Goal: Task Accomplishment & Management: Complete application form

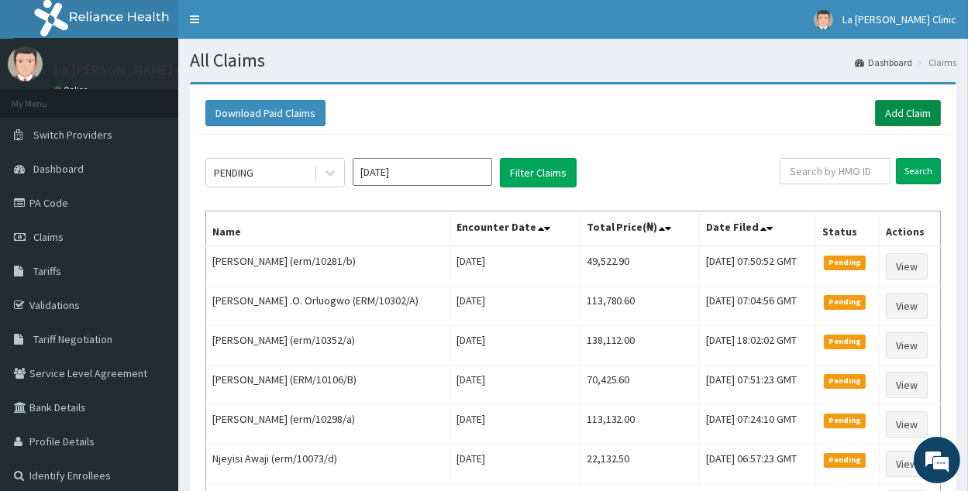
click at [920, 122] on link "Add Claim" at bounding box center [908, 113] width 66 height 26
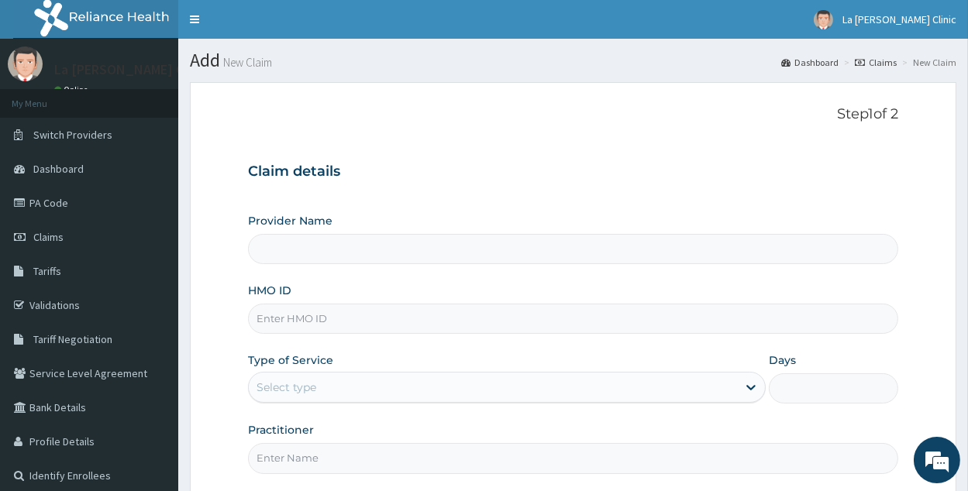
type input "La [PERSON_NAME] Clinic"
click at [467, 241] on input "La [PERSON_NAME] Clinic" at bounding box center [573, 249] width 650 height 30
click at [444, 326] on input "HMO ID" at bounding box center [573, 319] width 650 height 30
type input "ERM/10270/B"
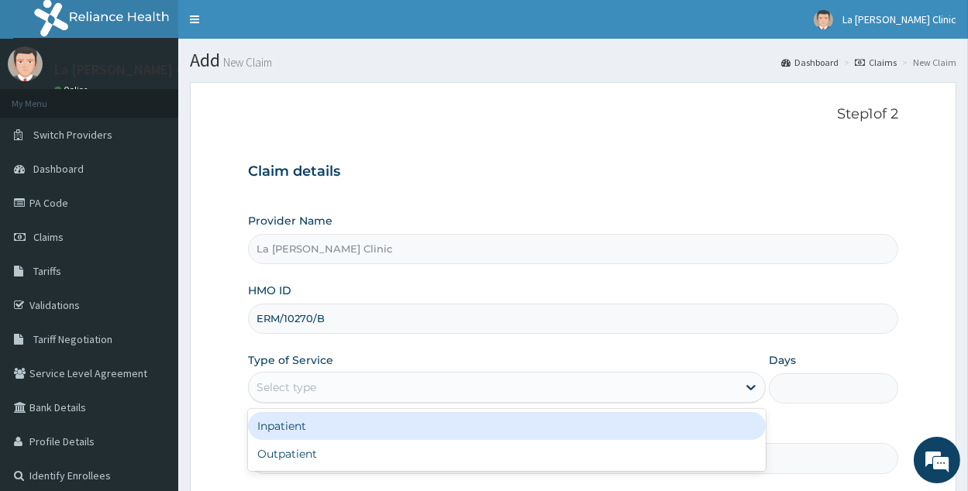
click at [388, 388] on div "Select type" at bounding box center [493, 387] width 488 height 25
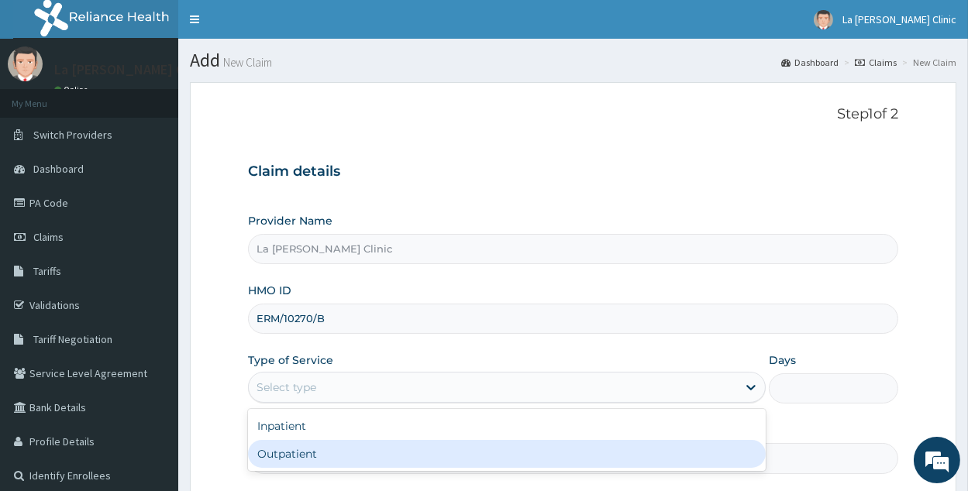
click at [285, 444] on div "Outpatient" at bounding box center [507, 454] width 518 height 28
type input "1"
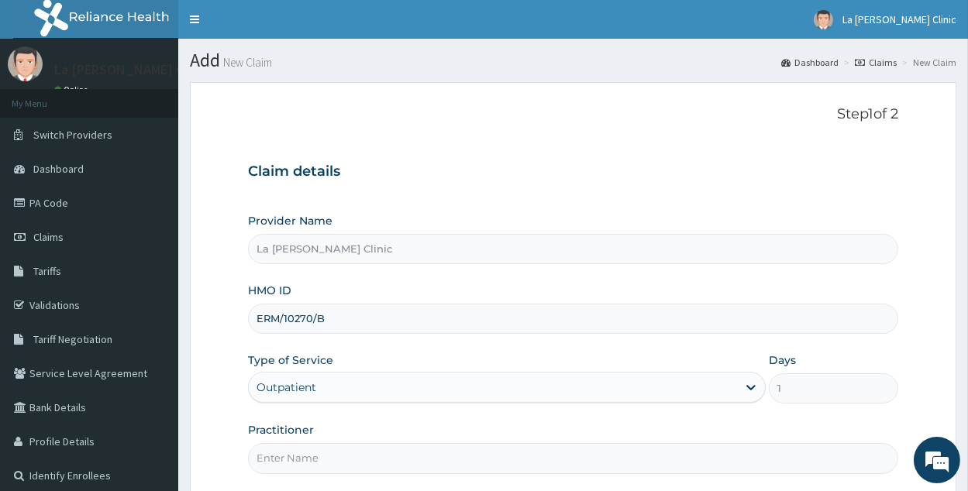
click at [299, 444] on input "Practitioner" at bounding box center [573, 458] width 650 height 30
type input "d"
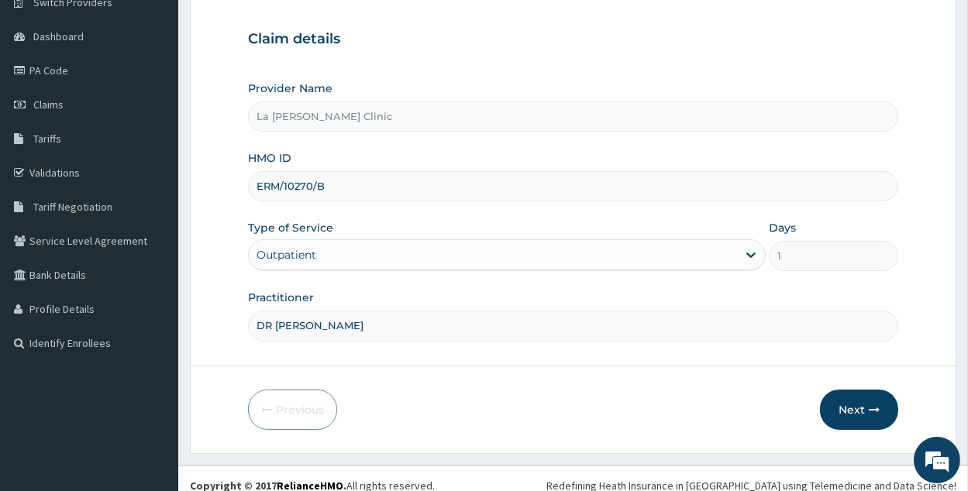
scroll to position [136, 0]
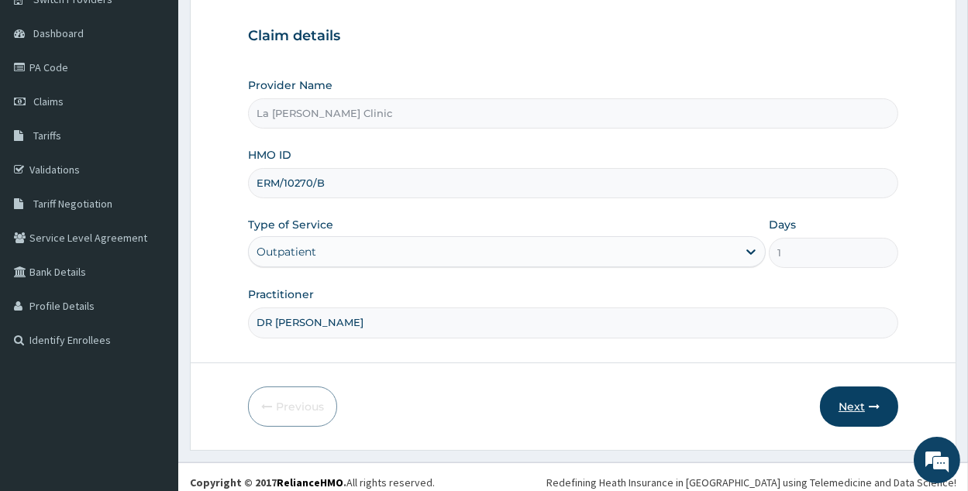
type input "DR AMAEFULE STANLEY"
click at [841, 400] on button "Next" at bounding box center [859, 407] width 78 height 40
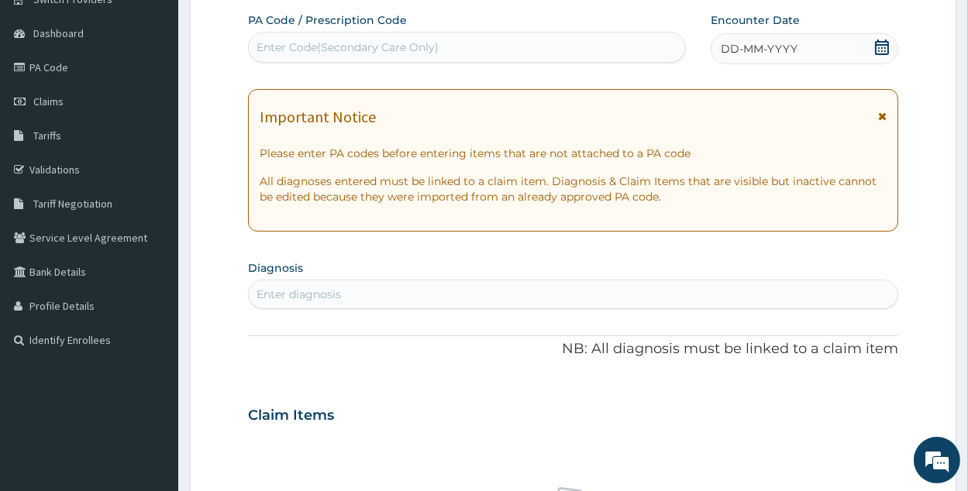
drag, startPoint x: 592, startPoint y: 37, endPoint x: 286, endPoint y: 57, distance: 306.8
click at [286, 57] on div "Enter Code(Secondary Care Only)" at bounding box center [467, 47] width 436 height 25
drag, startPoint x: 291, startPoint y: 47, endPoint x: 278, endPoint y: 43, distance: 13.7
click at [278, 43] on div "Enter Code(Secondary Care Only)" at bounding box center [348, 48] width 182 height 16
paste input "PA/491BCB"
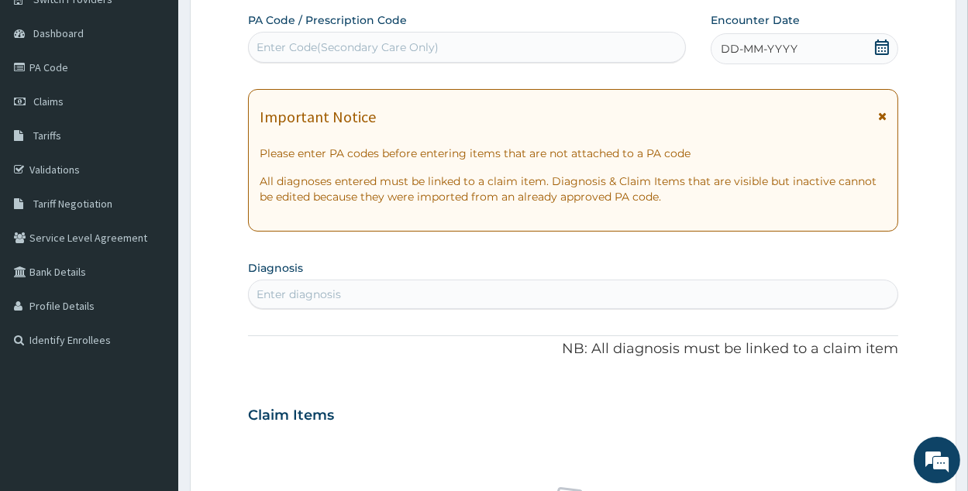
type input "PA/491BCB"
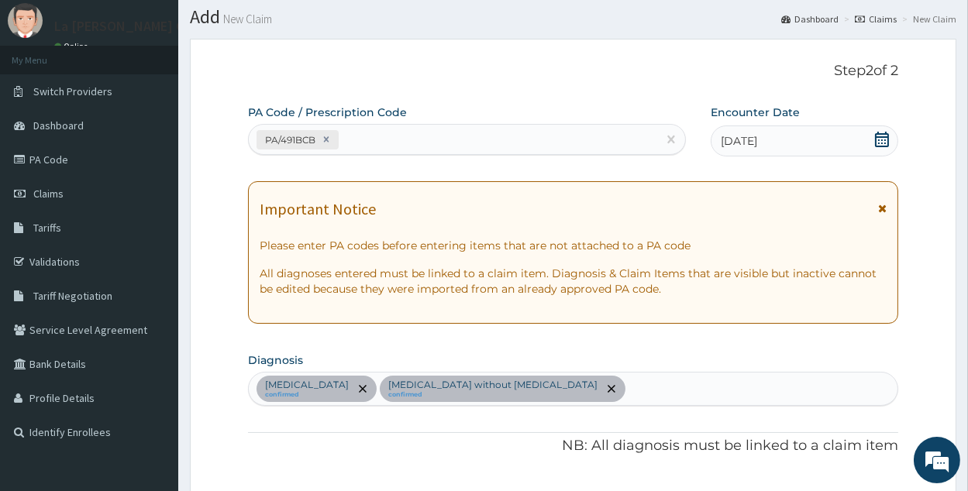
scroll to position [908, 0]
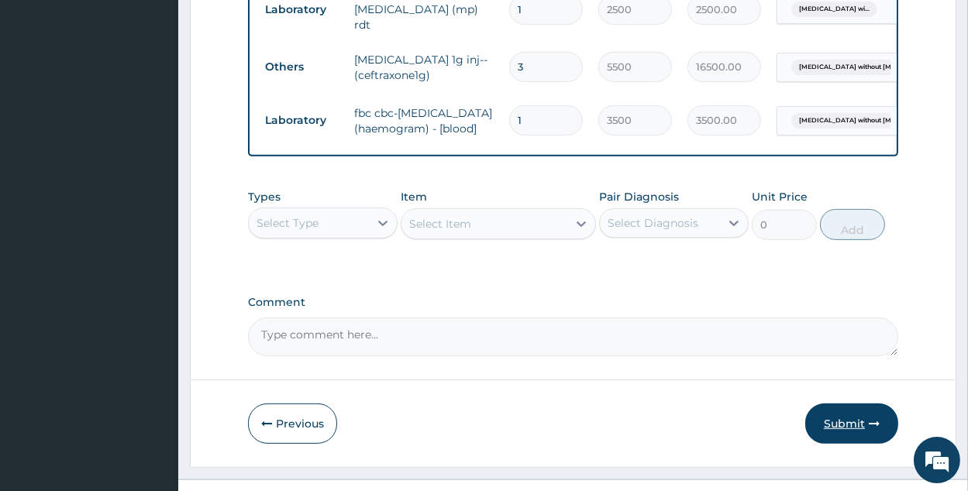
click at [857, 404] on button "Submit" at bounding box center [851, 424] width 93 height 40
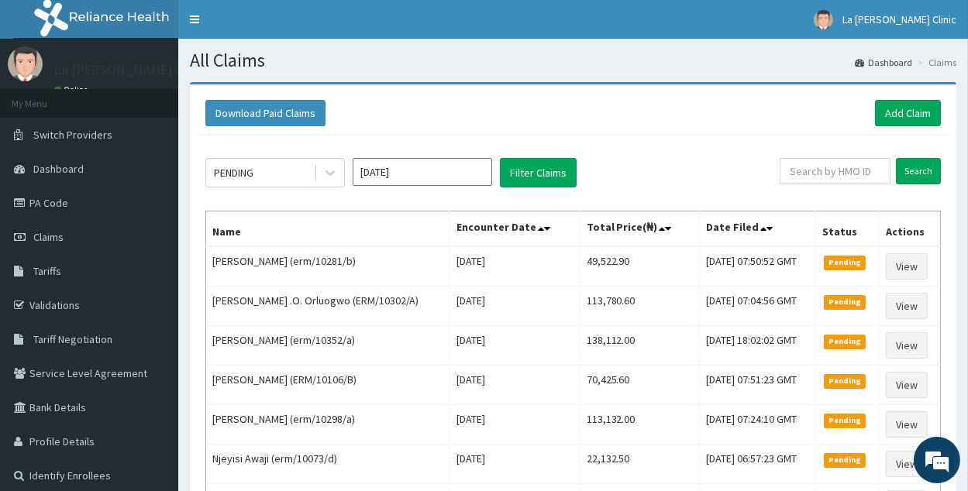
drag, startPoint x: 338, startPoint y: 178, endPoint x: 336, endPoint y: 191, distance: 13.3
click at [338, 176] on div at bounding box center [330, 173] width 28 height 28
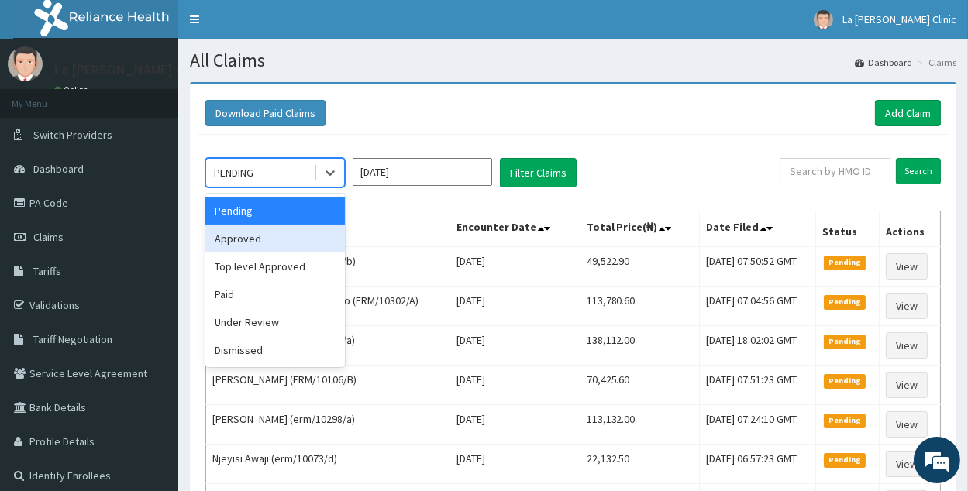
click at [319, 249] on div "Approved" at bounding box center [275, 239] width 140 height 28
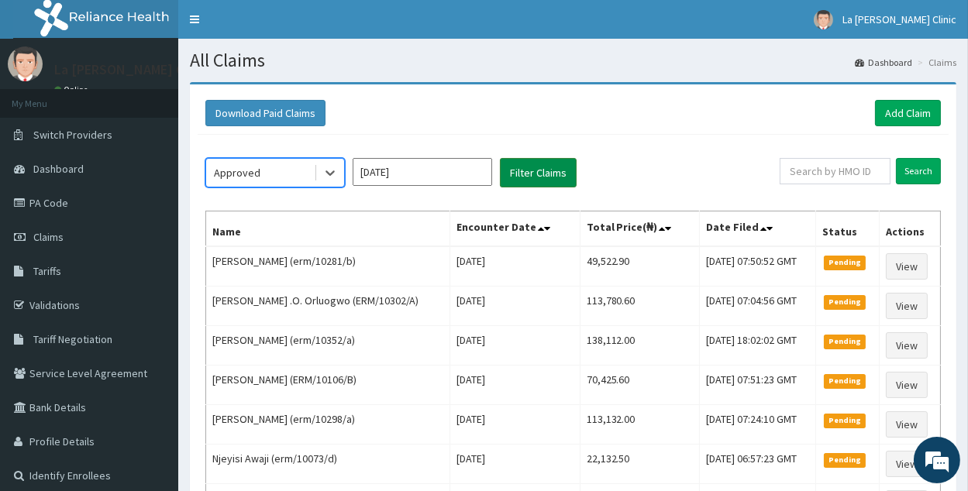
click at [553, 171] on button "Filter Claims" at bounding box center [538, 172] width 77 height 29
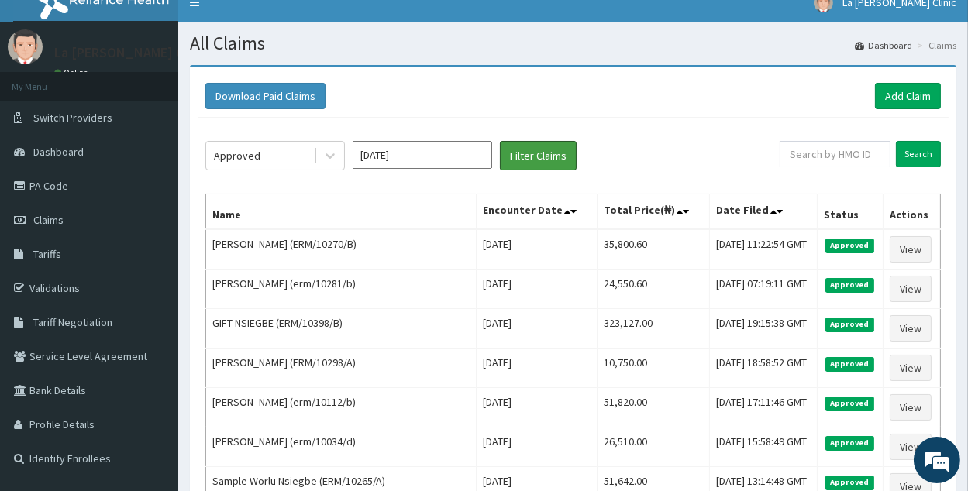
scroll to position [16, 0]
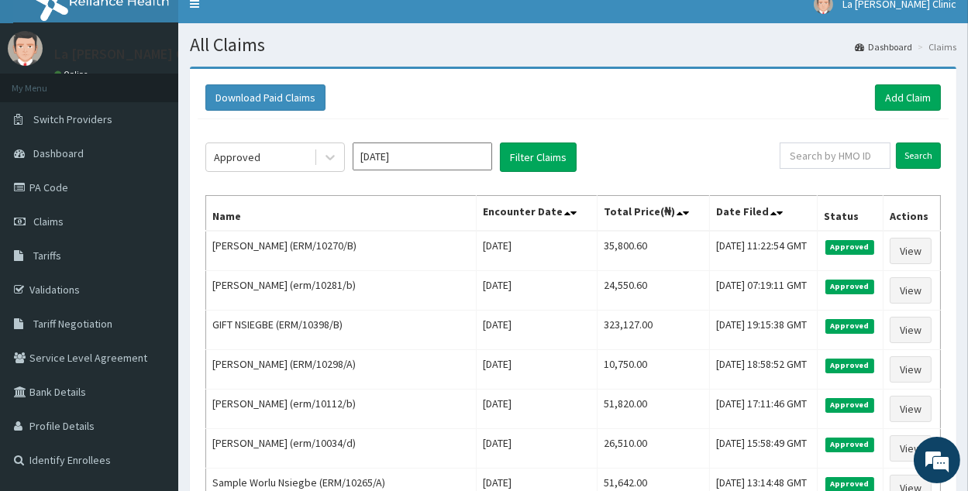
click at [282, 167] on div "Approved" at bounding box center [260, 157] width 108 height 25
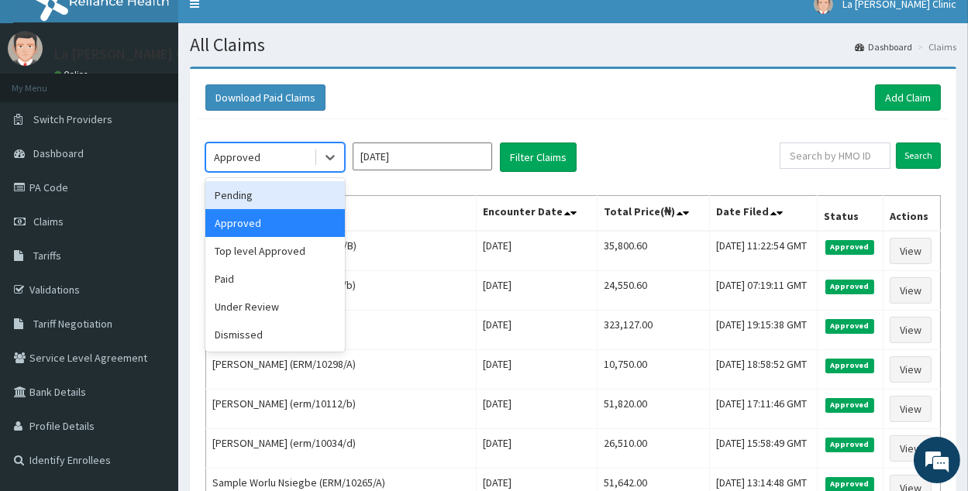
drag, startPoint x: 298, startPoint y: 194, endPoint x: 393, endPoint y: 158, distance: 101.1
click at [300, 194] on div "Pending" at bounding box center [275, 195] width 140 height 28
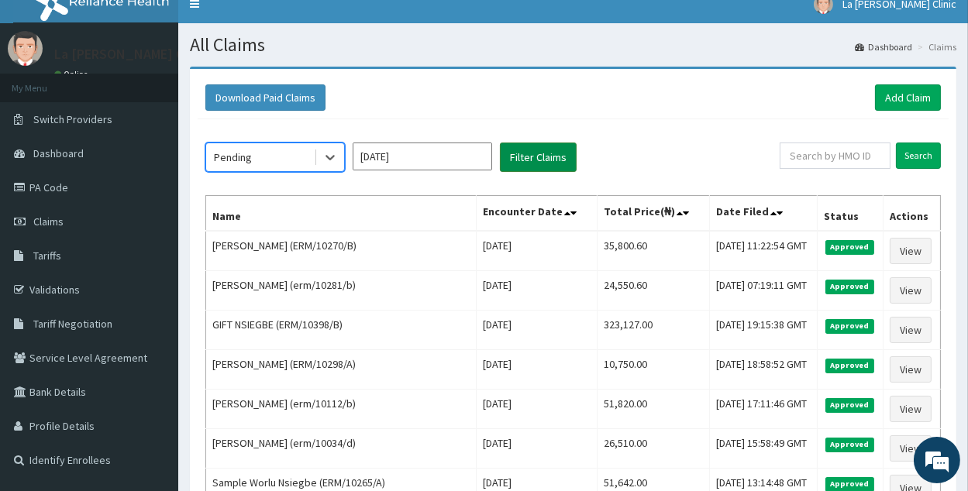
click at [550, 154] on button "Filter Claims" at bounding box center [538, 157] width 77 height 29
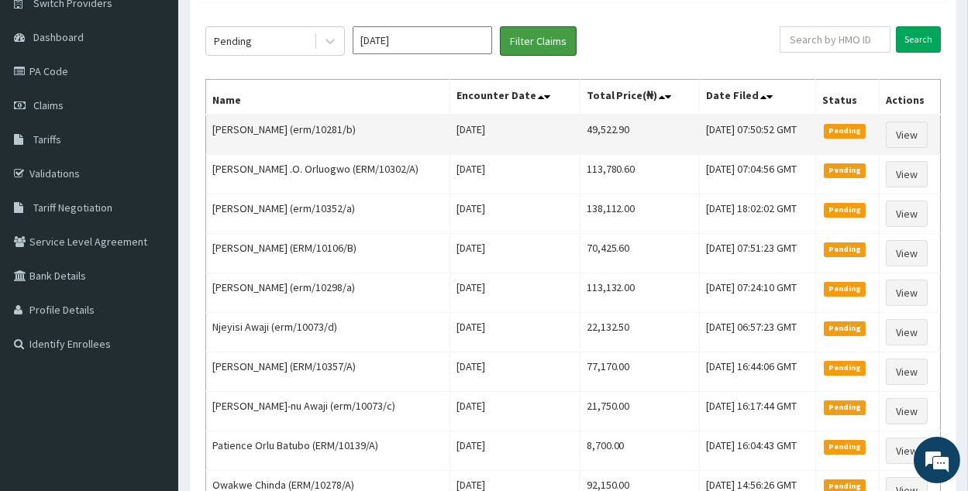
scroll to position [89, 0]
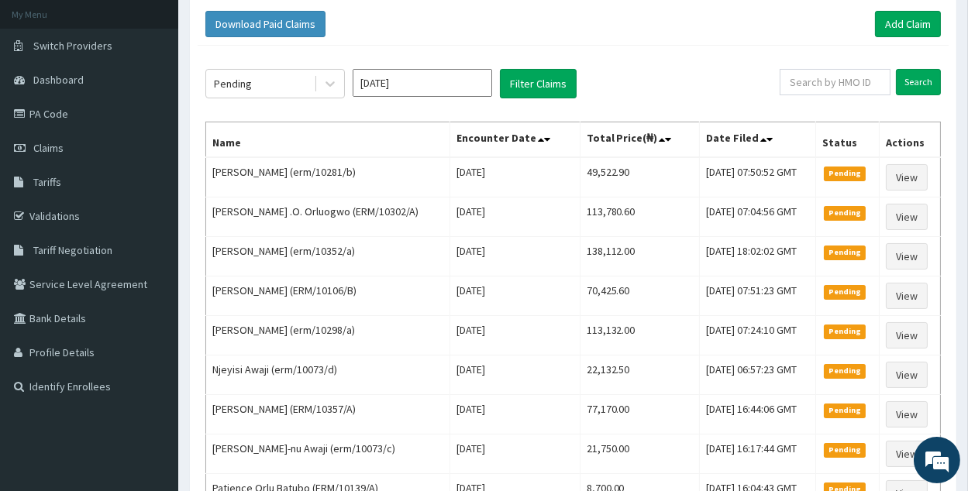
click at [384, 69] on input "[DATE]" at bounding box center [423, 83] width 140 height 28
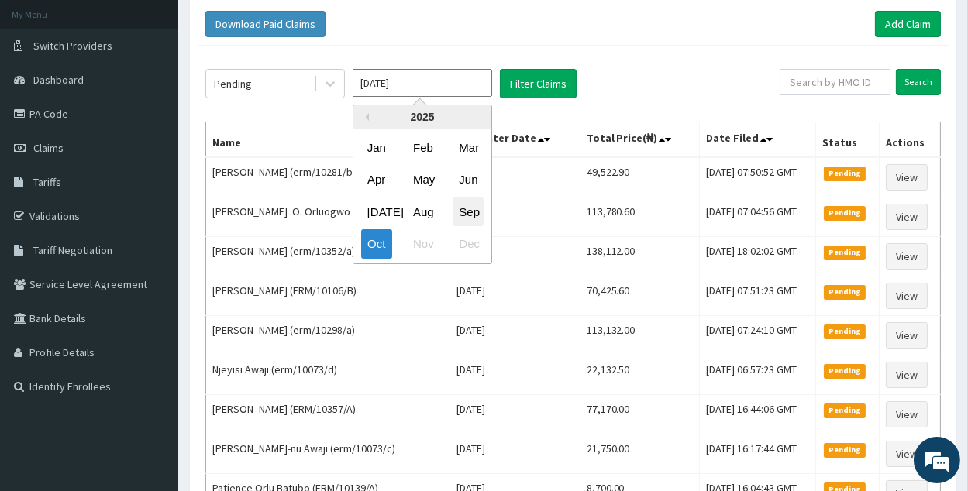
click at [464, 214] on div "Sep" at bounding box center [468, 212] width 31 height 29
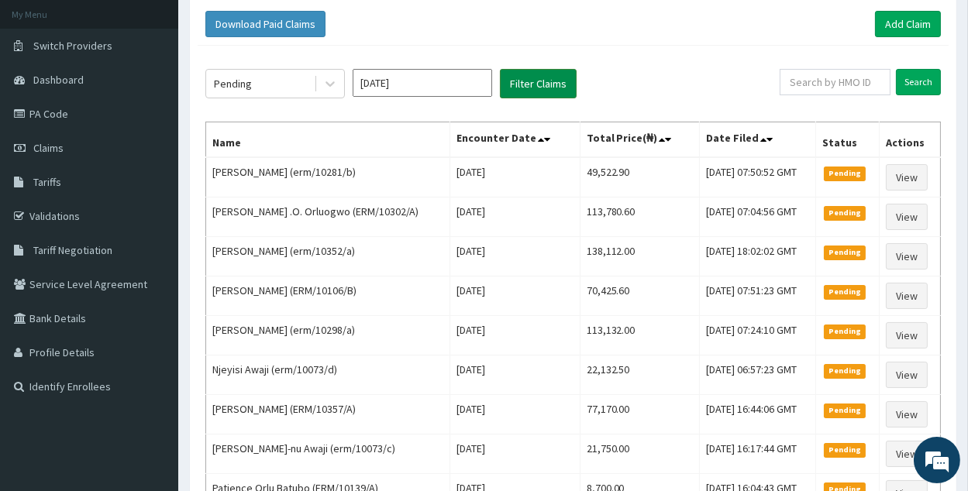
click at [536, 89] on button "Filter Claims" at bounding box center [538, 83] width 77 height 29
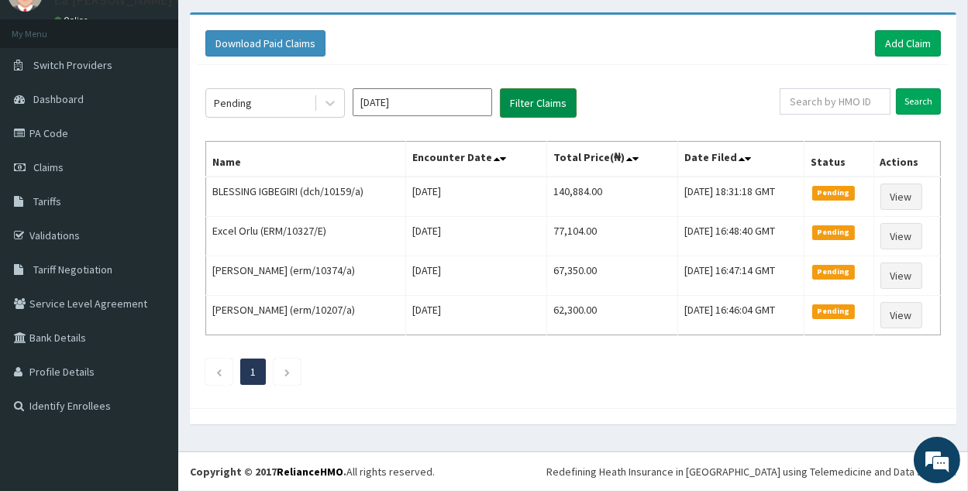
scroll to position [67, 0]
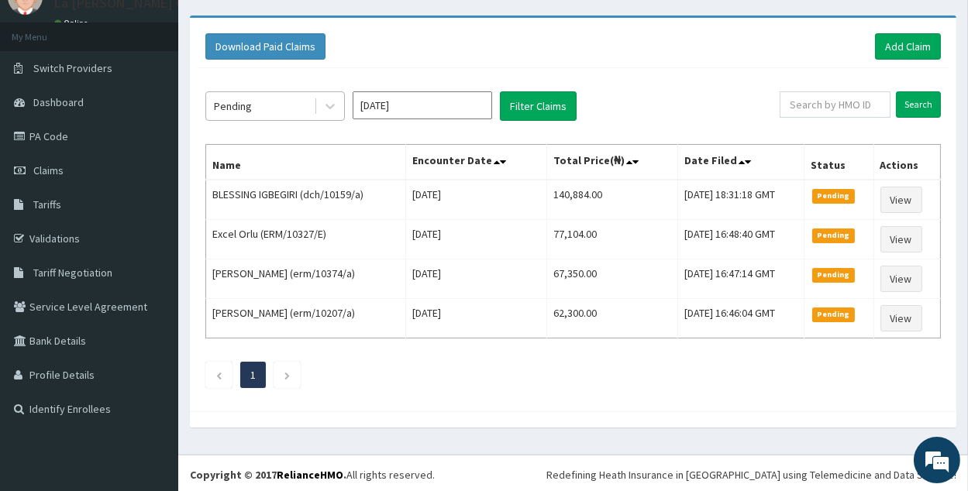
click at [281, 111] on div "Pending" at bounding box center [260, 106] width 108 height 25
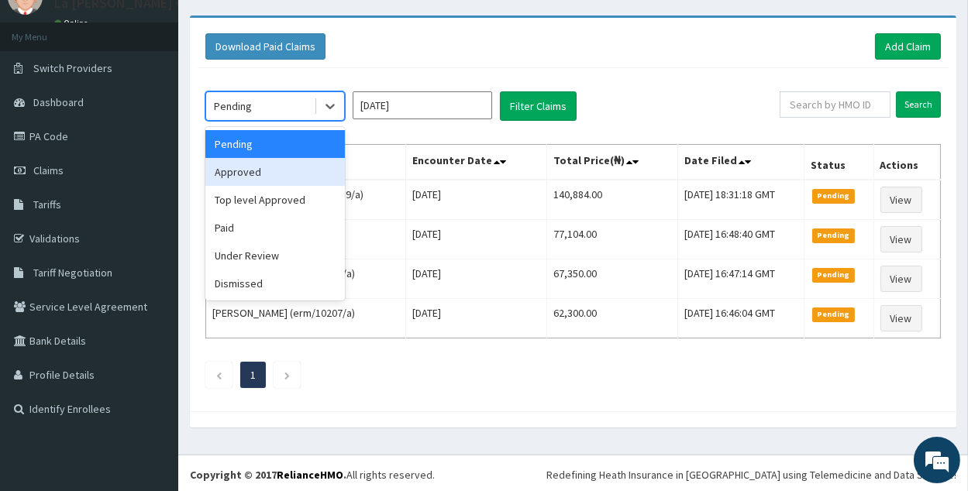
click at [298, 175] on div "Approved" at bounding box center [275, 172] width 140 height 28
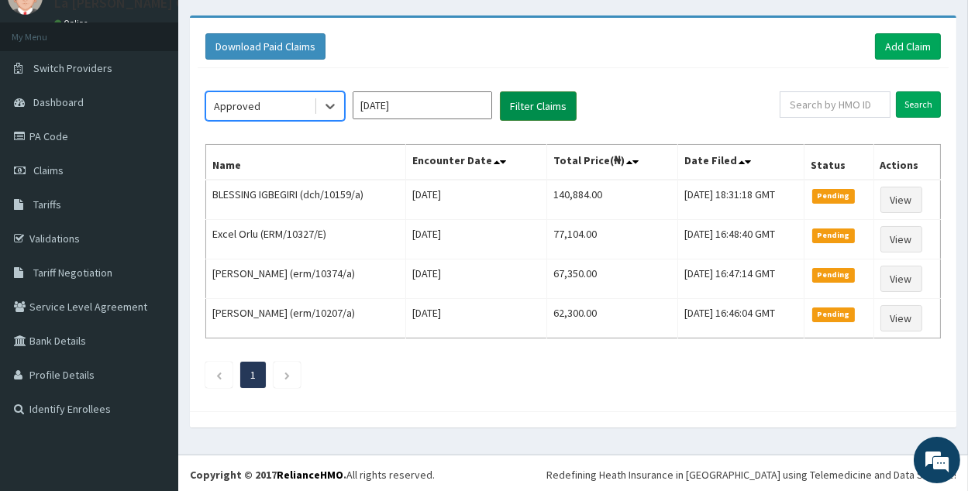
click at [561, 97] on button "Filter Claims" at bounding box center [538, 105] width 77 height 29
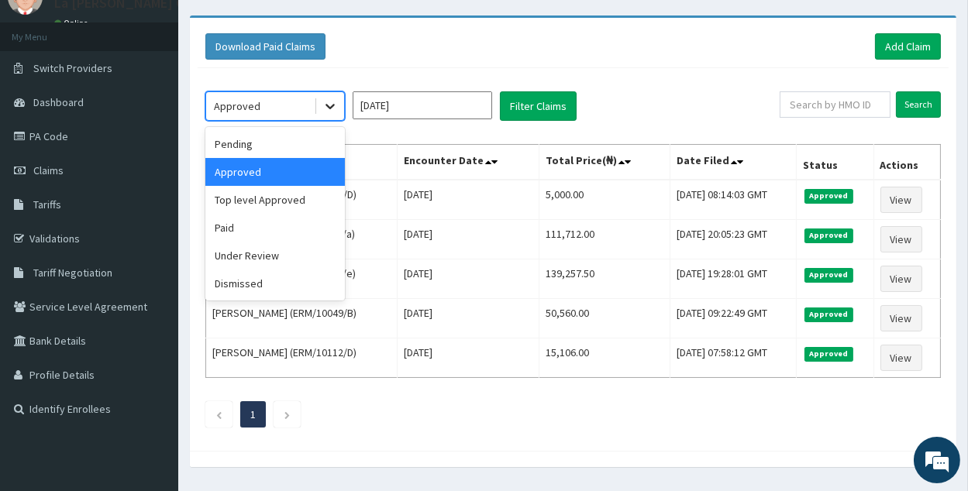
click at [327, 102] on icon at bounding box center [330, 106] width 16 height 16
click at [279, 262] on div "Under Review" at bounding box center [275, 256] width 140 height 28
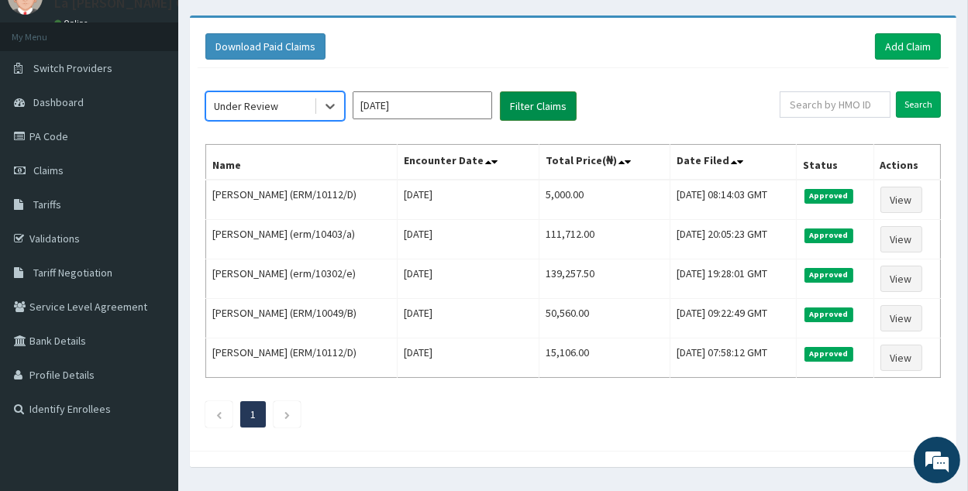
click at [553, 102] on button "Filter Claims" at bounding box center [538, 105] width 77 height 29
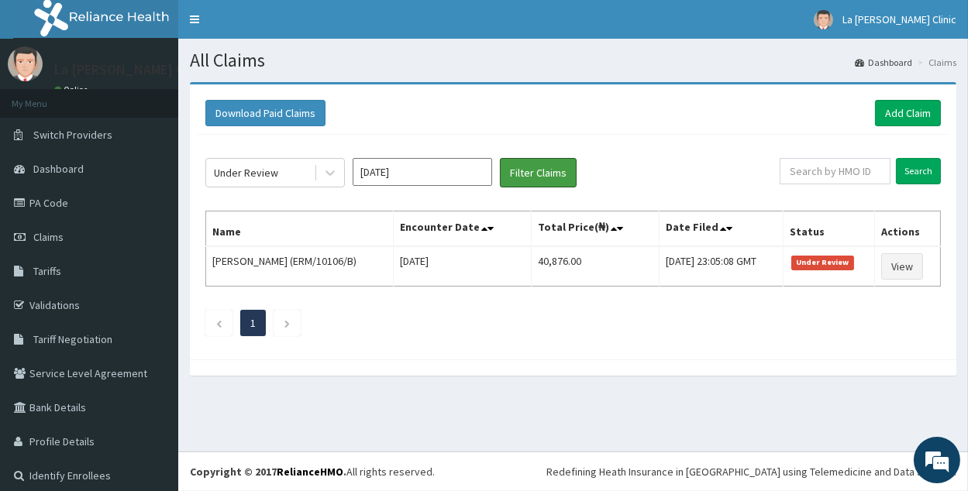
scroll to position [0, 0]
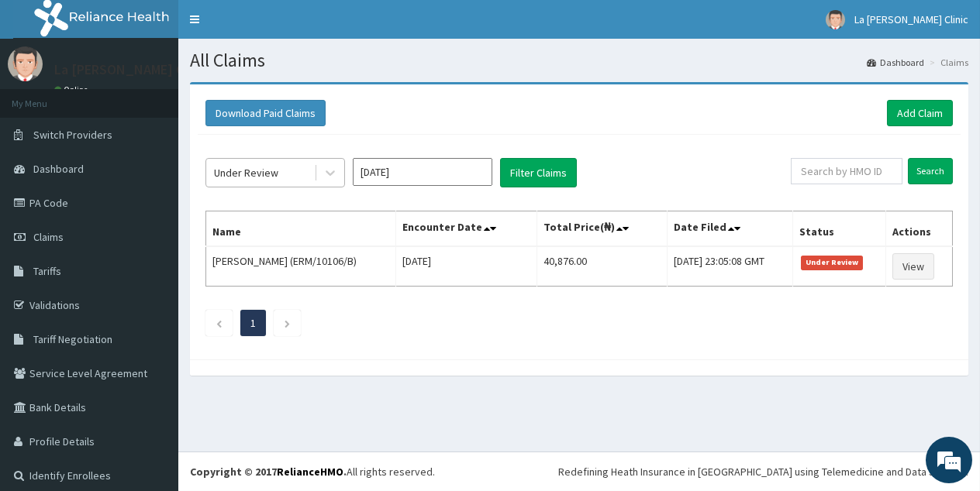
click at [312, 174] on div "Under Review" at bounding box center [260, 172] width 108 height 25
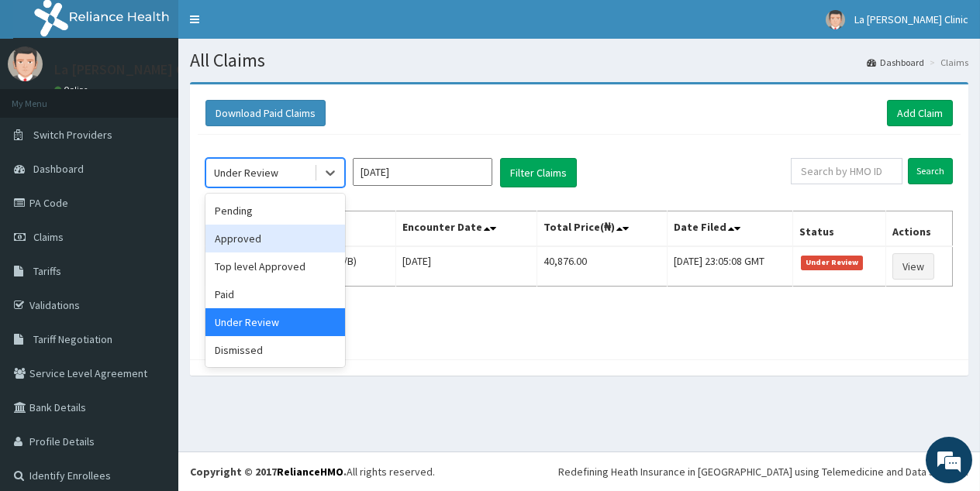
drag, startPoint x: 303, startPoint y: 239, endPoint x: 521, endPoint y: 139, distance: 239.7
click at [303, 238] on div "Approved" at bounding box center [275, 239] width 140 height 28
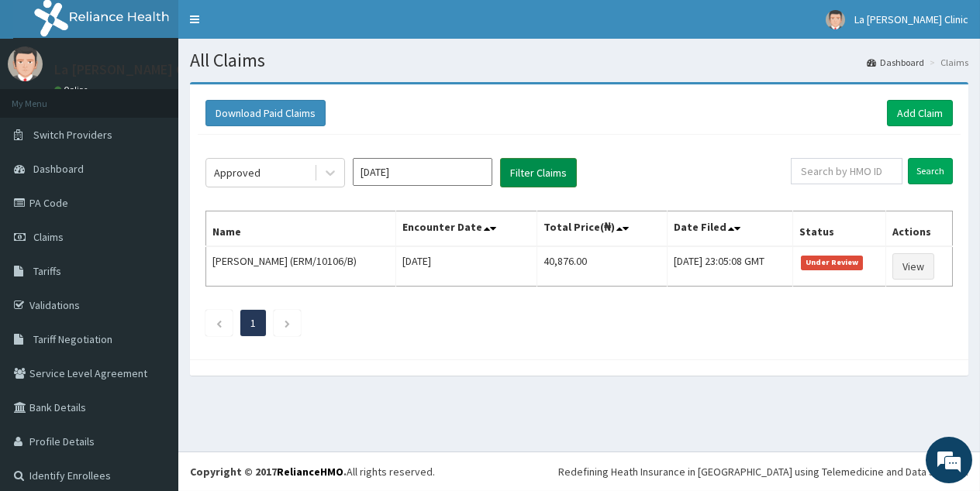
click at [526, 171] on button "Filter Claims" at bounding box center [538, 172] width 77 height 29
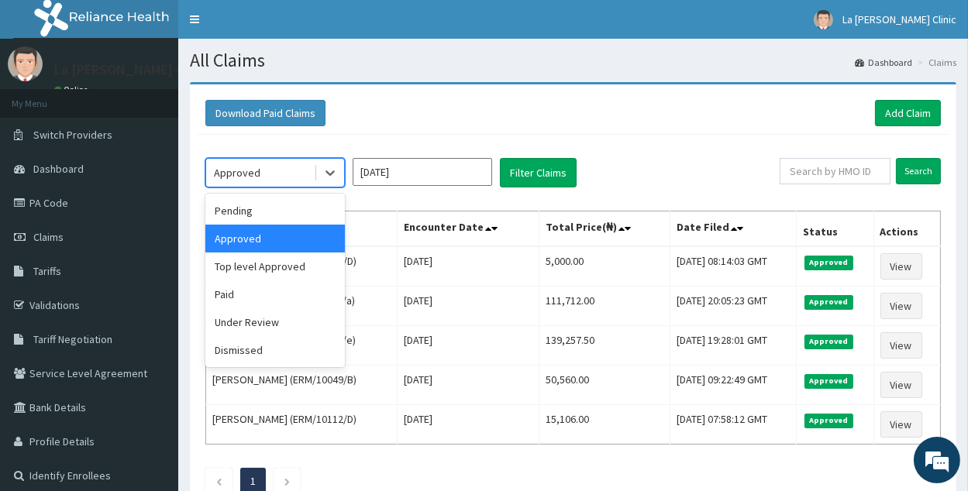
click at [313, 167] on div "Approved" at bounding box center [260, 172] width 108 height 25
click at [293, 217] on div "Pending" at bounding box center [275, 211] width 140 height 28
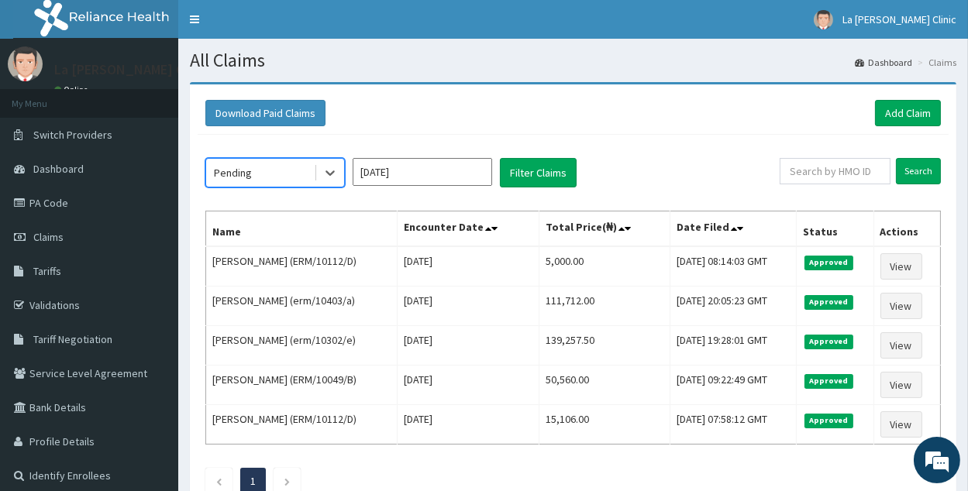
click at [577, 173] on div "option Pending, selected. Select is focused ,type to refine list, press Down to…" at bounding box center [492, 172] width 574 height 29
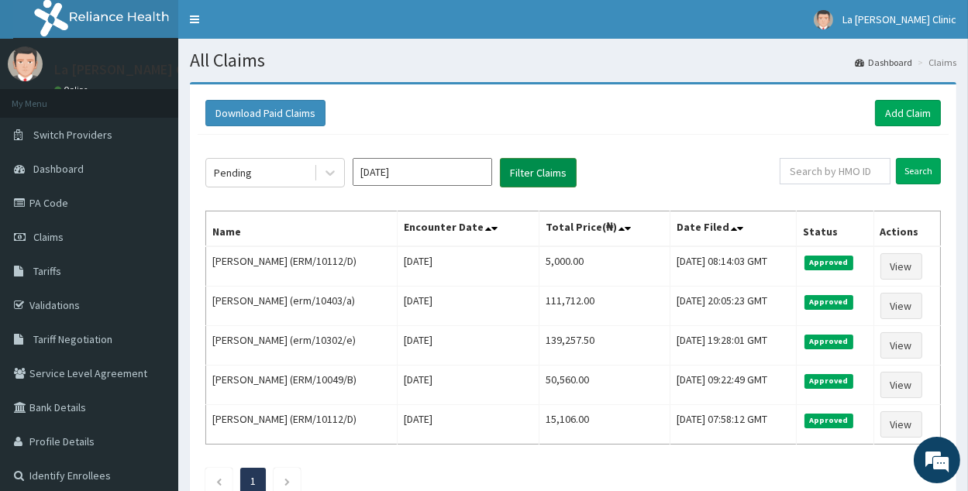
click at [546, 172] on button "Filter Claims" at bounding box center [538, 172] width 77 height 29
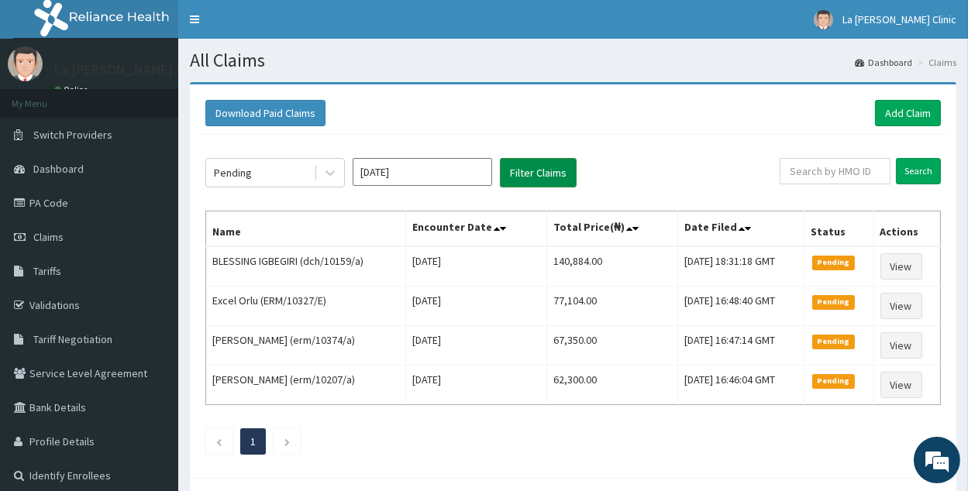
click at [550, 178] on button "Filter Claims" at bounding box center [538, 172] width 77 height 29
click at [305, 177] on div "Pending" at bounding box center [260, 172] width 108 height 25
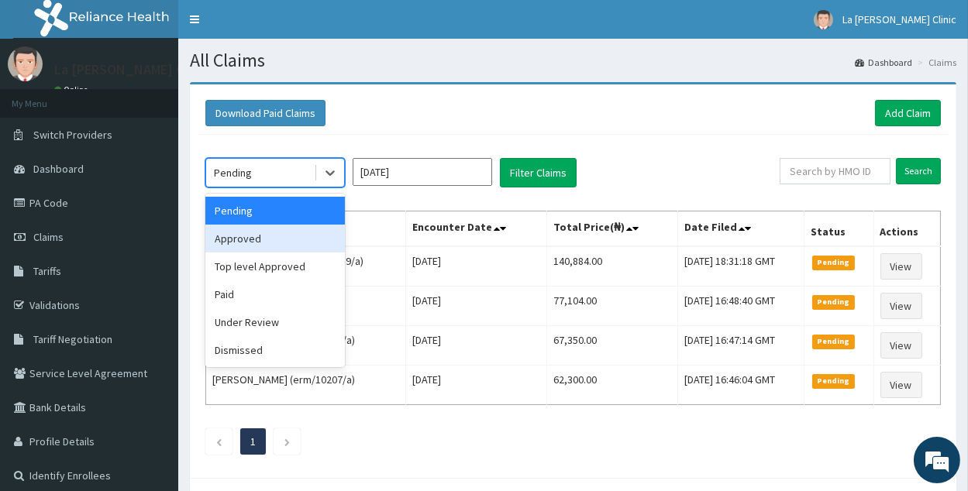
click at [293, 246] on div "Approved" at bounding box center [275, 239] width 140 height 28
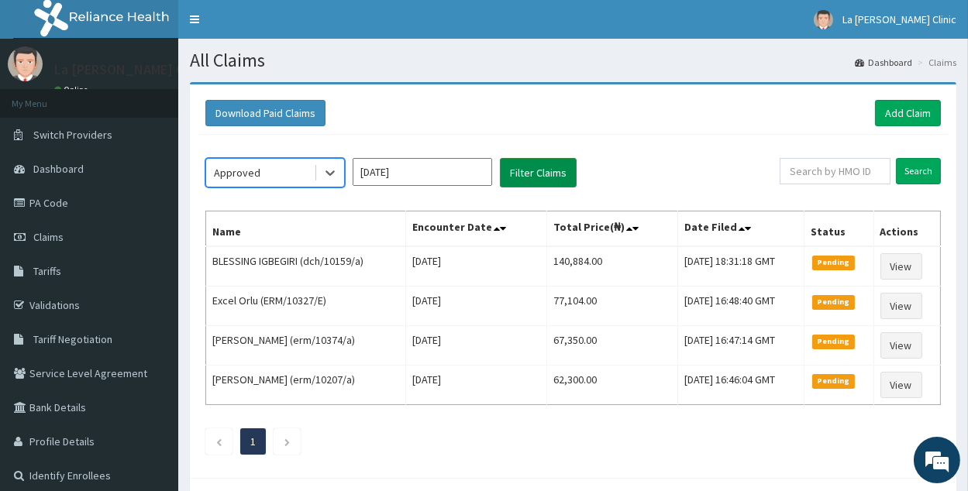
click at [544, 169] on button "Filter Claims" at bounding box center [538, 172] width 77 height 29
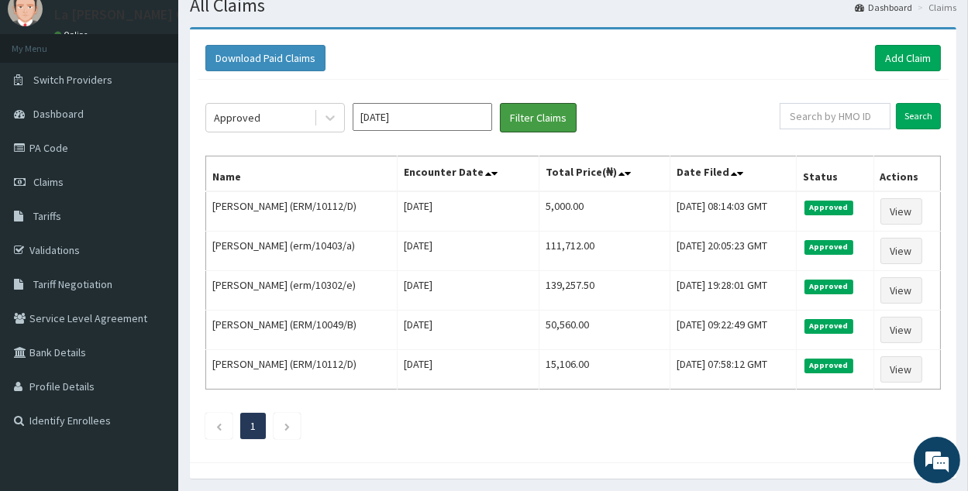
scroll to position [74, 0]
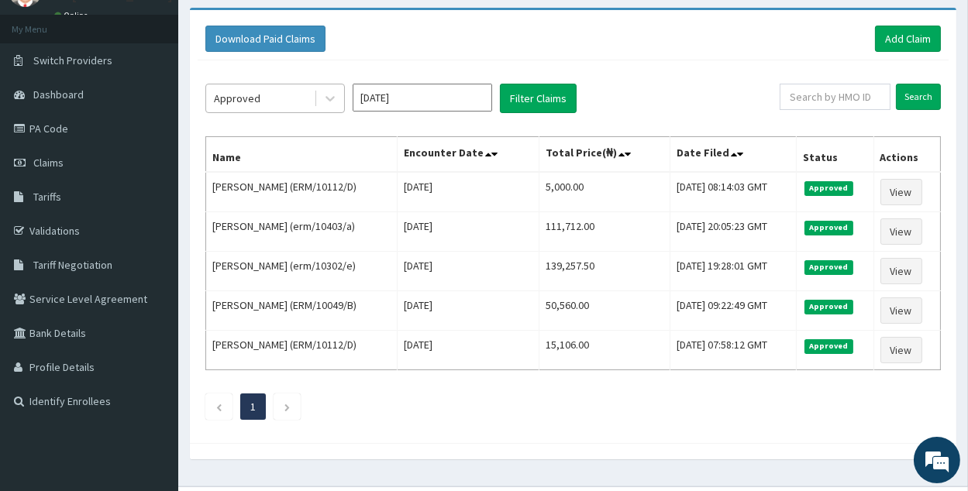
click at [293, 101] on div "Approved" at bounding box center [260, 98] width 108 height 25
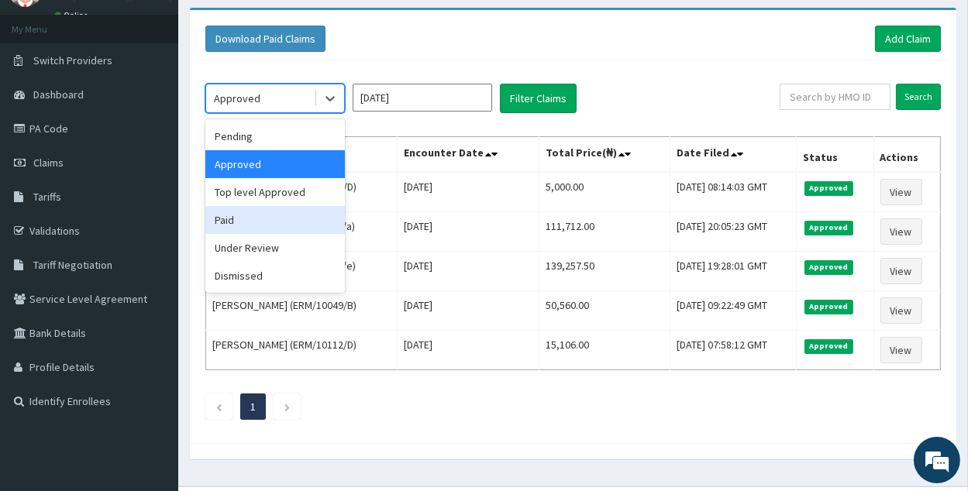
click at [296, 223] on div "Paid" at bounding box center [275, 220] width 140 height 28
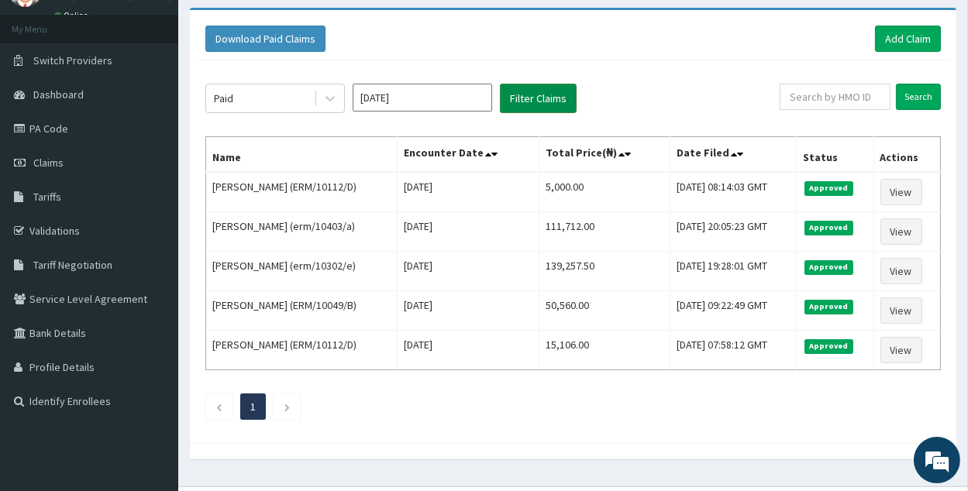
click at [526, 105] on button "Filter Claims" at bounding box center [538, 98] width 77 height 29
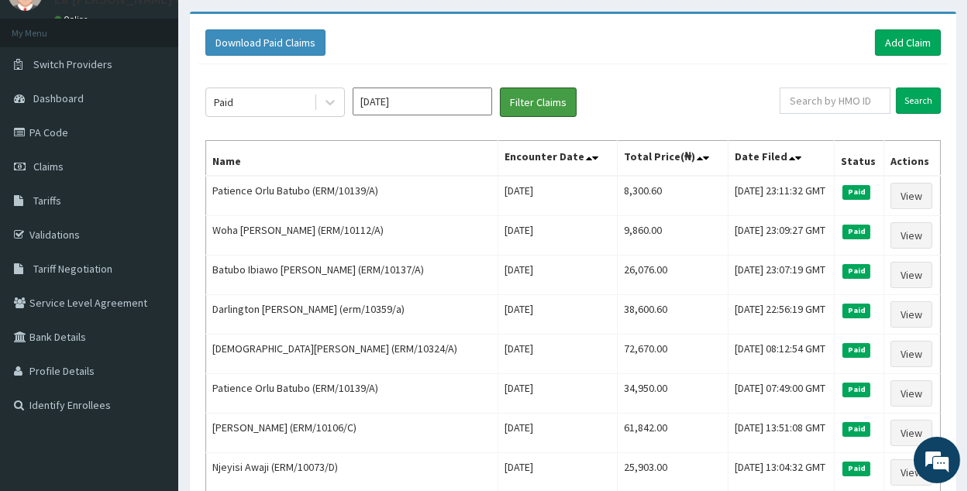
scroll to position [0, 0]
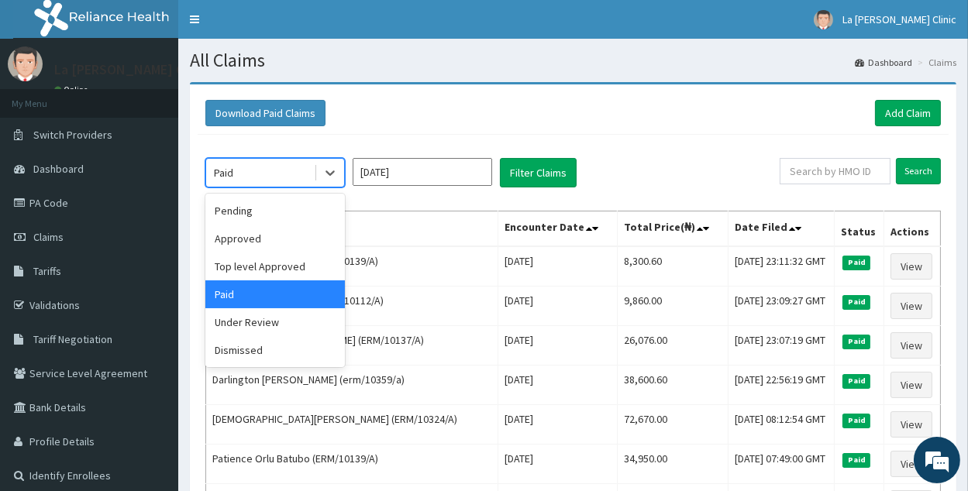
click at [282, 171] on div "Paid" at bounding box center [260, 172] width 108 height 25
click at [291, 276] on div "Top level Approved" at bounding box center [275, 267] width 140 height 28
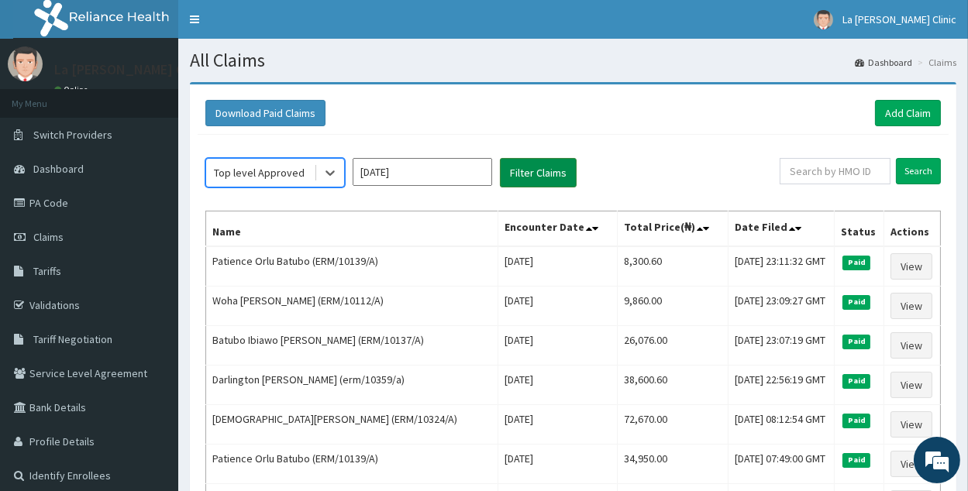
click at [509, 171] on button "Filter Claims" at bounding box center [538, 172] width 77 height 29
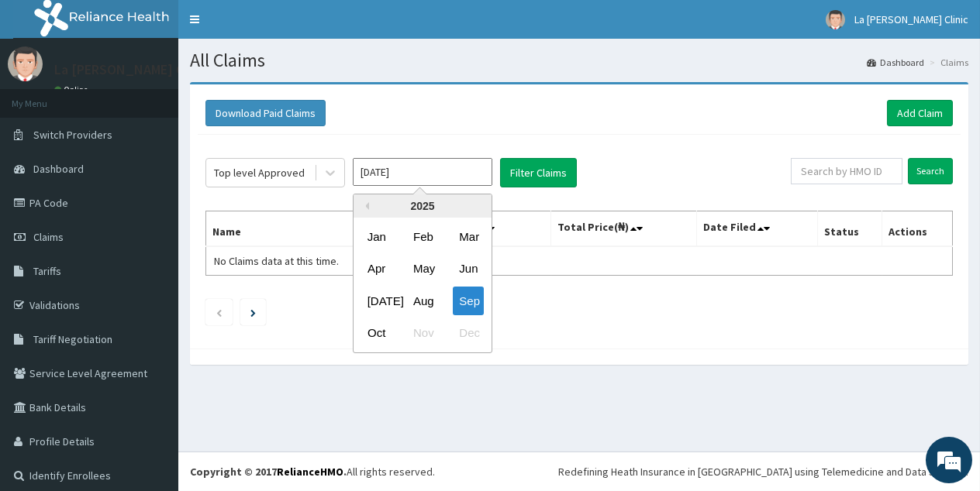
click at [402, 182] on input "Sep 2025" at bounding box center [423, 172] width 140 height 28
click at [377, 333] on div "Oct" at bounding box center [376, 333] width 31 height 29
type input "[DATE]"
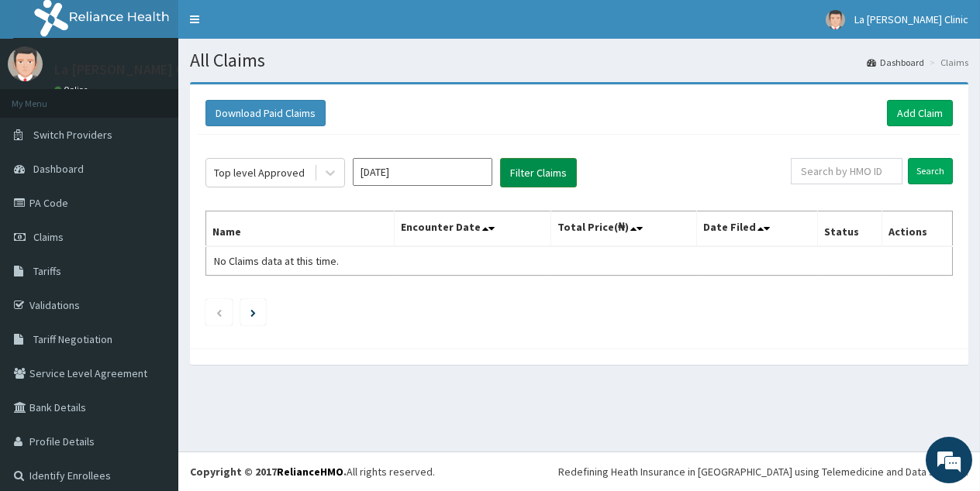
click at [530, 170] on button "Filter Claims" at bounding box center [538, 172] width 77 height 29
click at [266, 175] on div "Top level Approved" at bounding box center [259, 173] width 91 height 16
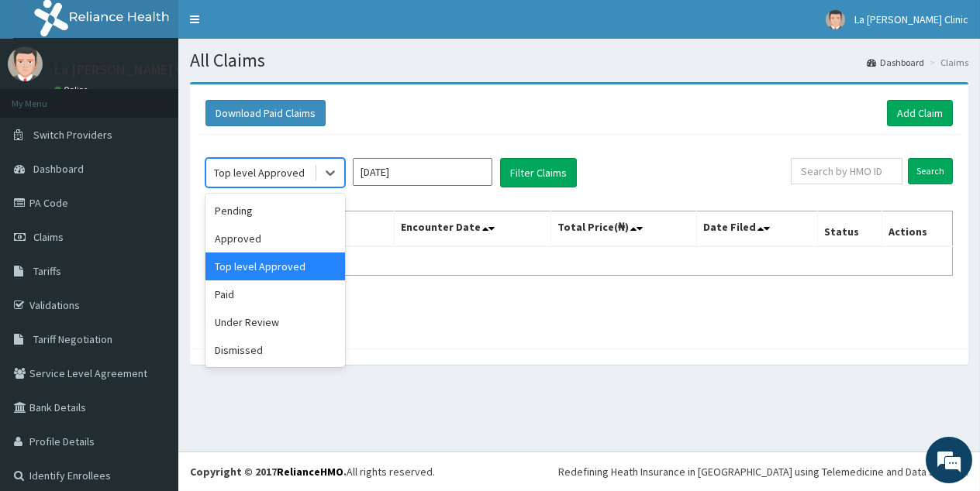
click at [293, 255] on div "Top level Approved" at bounding box center [275, 267] width 140 height 28
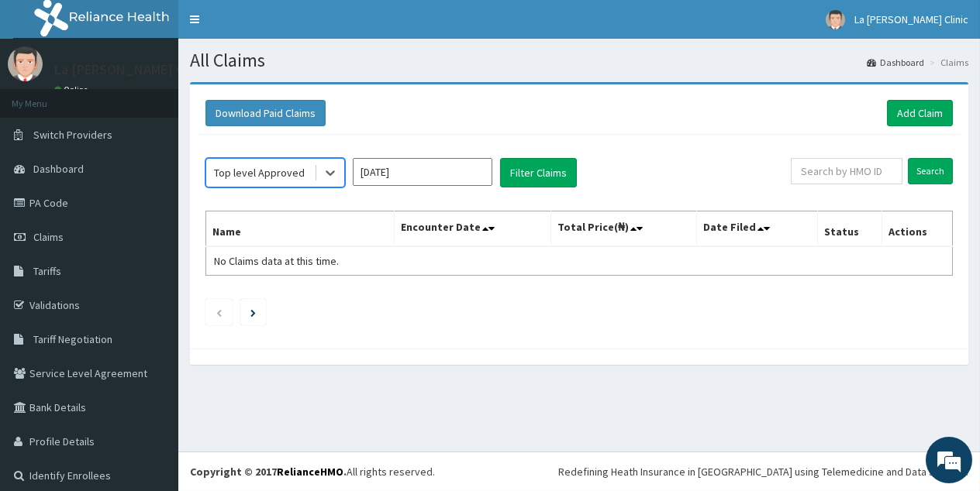
click at [291, 241] on th "Name" at bounding box center [300, 230] width 188 height 36
click at [309, 164] on div "Top level Approved" at bounding box center [260, 172] width 108 height 25
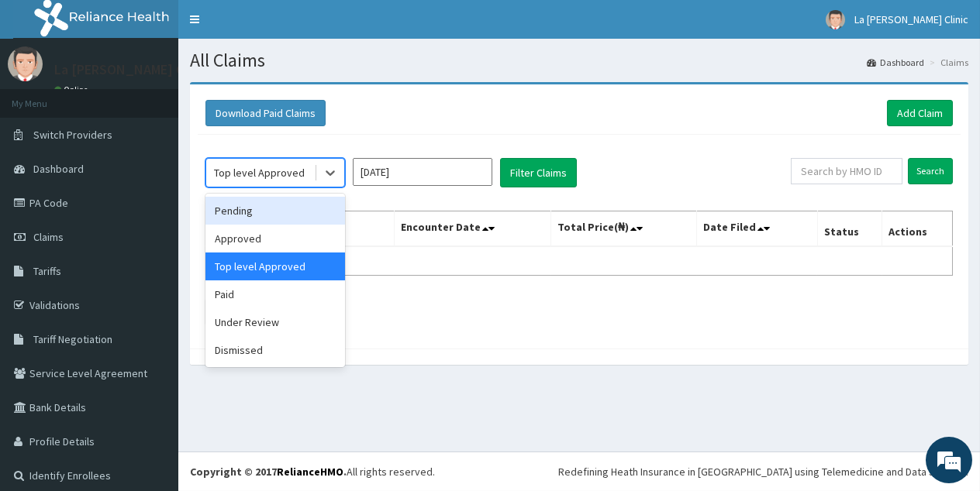
click at [304, 208] on div "Pending" at bounding box center [275, 211] width 140 height 28
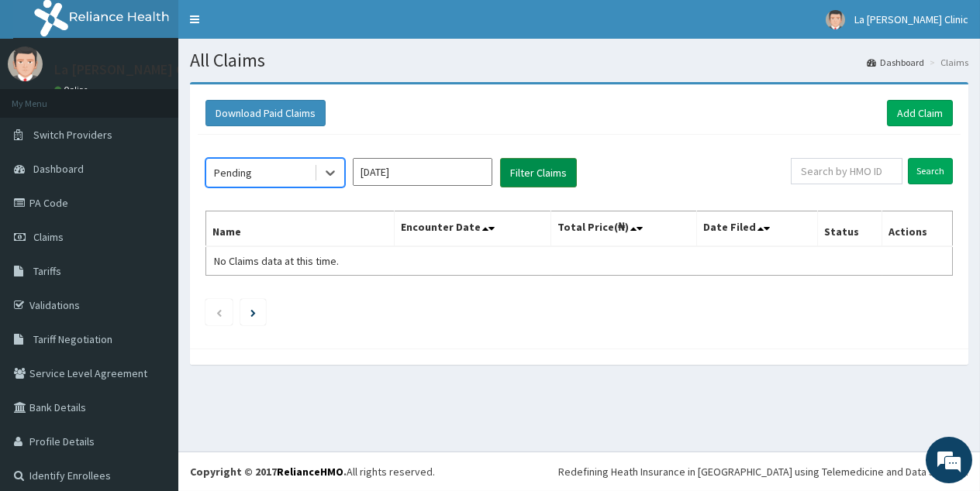
click at [571, 172] on button "Filter Claims" at bounding box center [538, 172] width 77 height 29
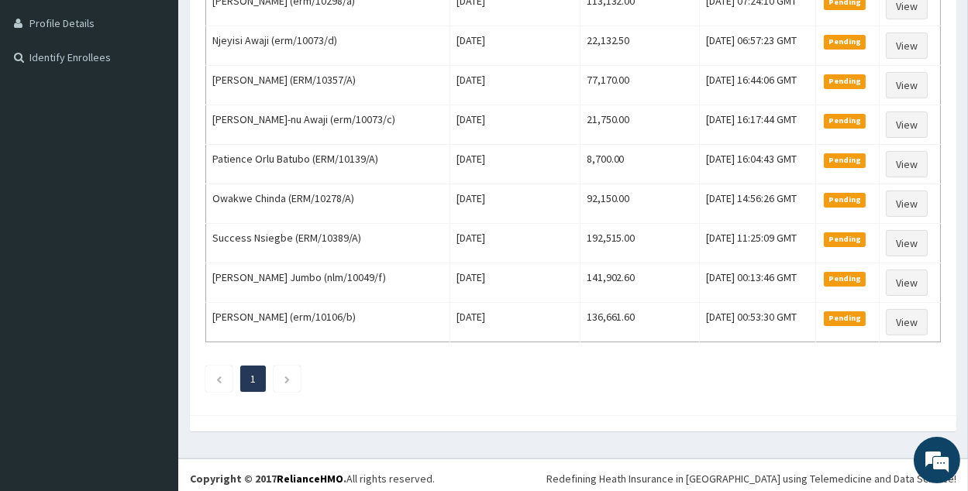
scroll to position [420, 0]
